Goal: Task Accomplishment & Management: Manage account settings

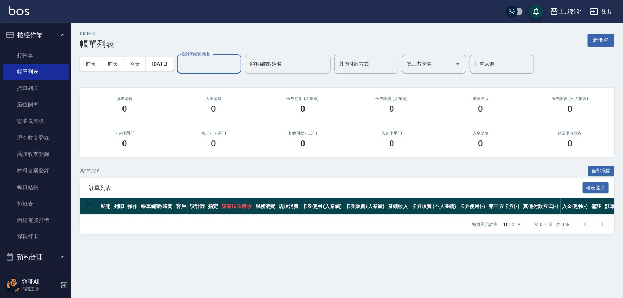
click at [259, 61] on div "顧客編號/姓名" at bounding box center [288, 64] width 86 height 19
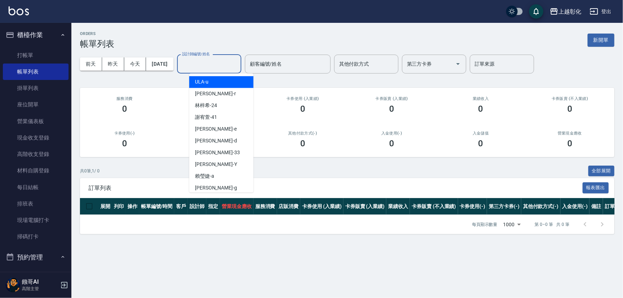
click at [232, 69] on input "設計師編號/姓名" at bounding box center [209, 64] width 58 height 12
click at [291, 67] on input "顧客編號/姓名" at bounding box center [287, 64] width 79 height 12
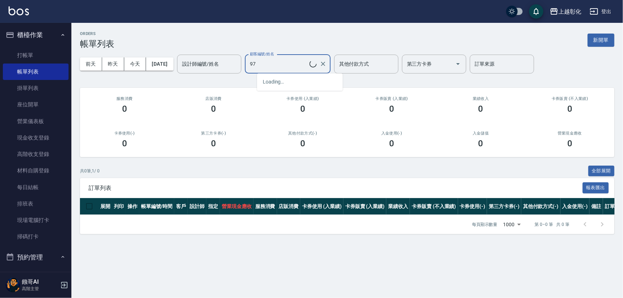
type input "9"
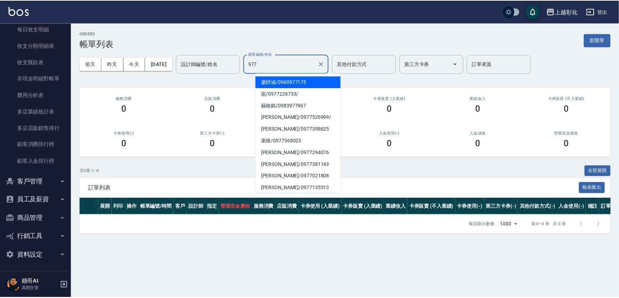
scroll to position [867, 0]
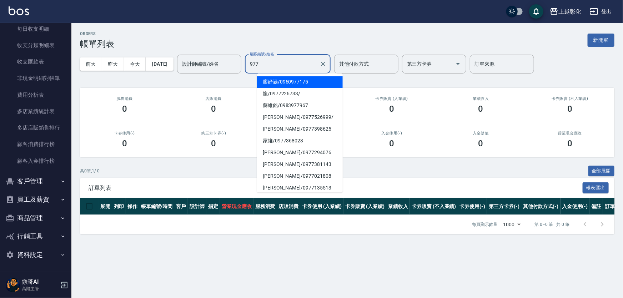
type input "977"
click at [40, 178] on button "客戶管理" at bounding box center [36, 181] width 66 height 19
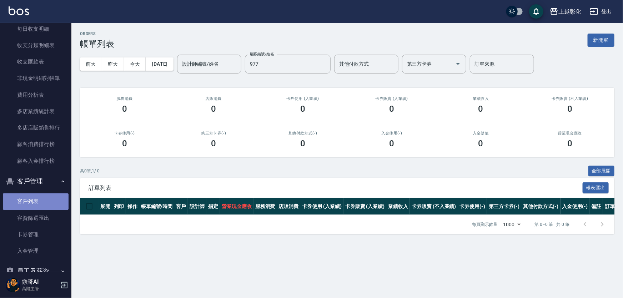
click at [39, 203] on link "客戶列表" at bounding box center [36, 201] width 66 height 16
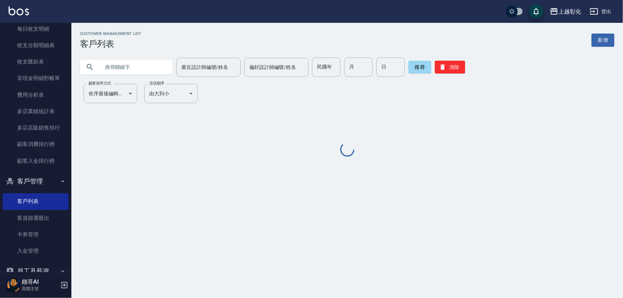
click at [159, 68] on input "text" at bounding box center [133, 66] width 67 height 19
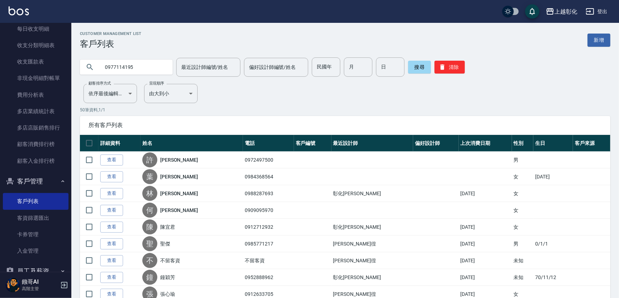
type input "0977114195"
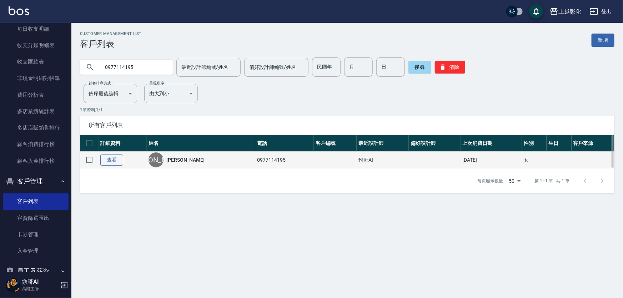
click at [110, 161] on link "查看" at bounding box center [111, 159] width 23 height 11
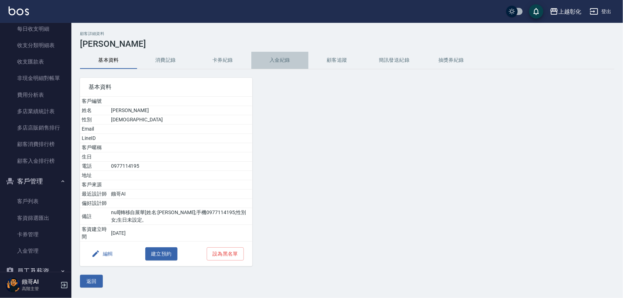
click at [282, 61] on button "入金紀錄" at bounding box center [279, 60] width 57 height 17
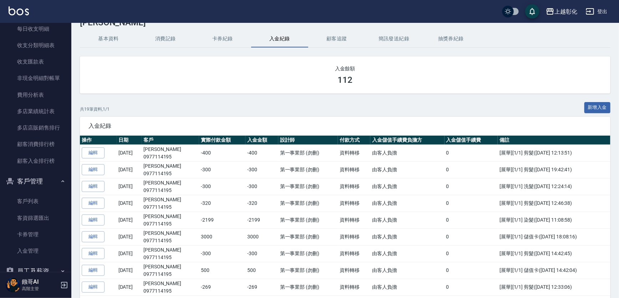
scroll to position [32, 0]
